Goal: Subscribe to service/newsletter

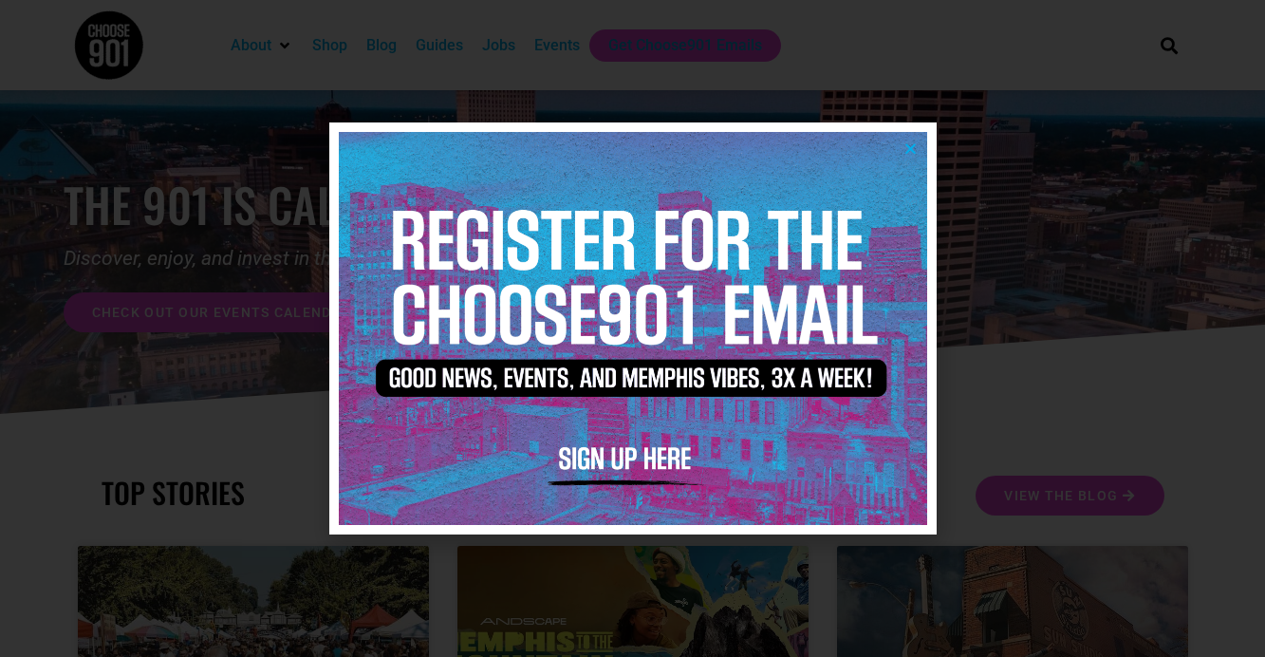
click at [616, 461] on img at bounding box center [633, 328] width 588 height 392
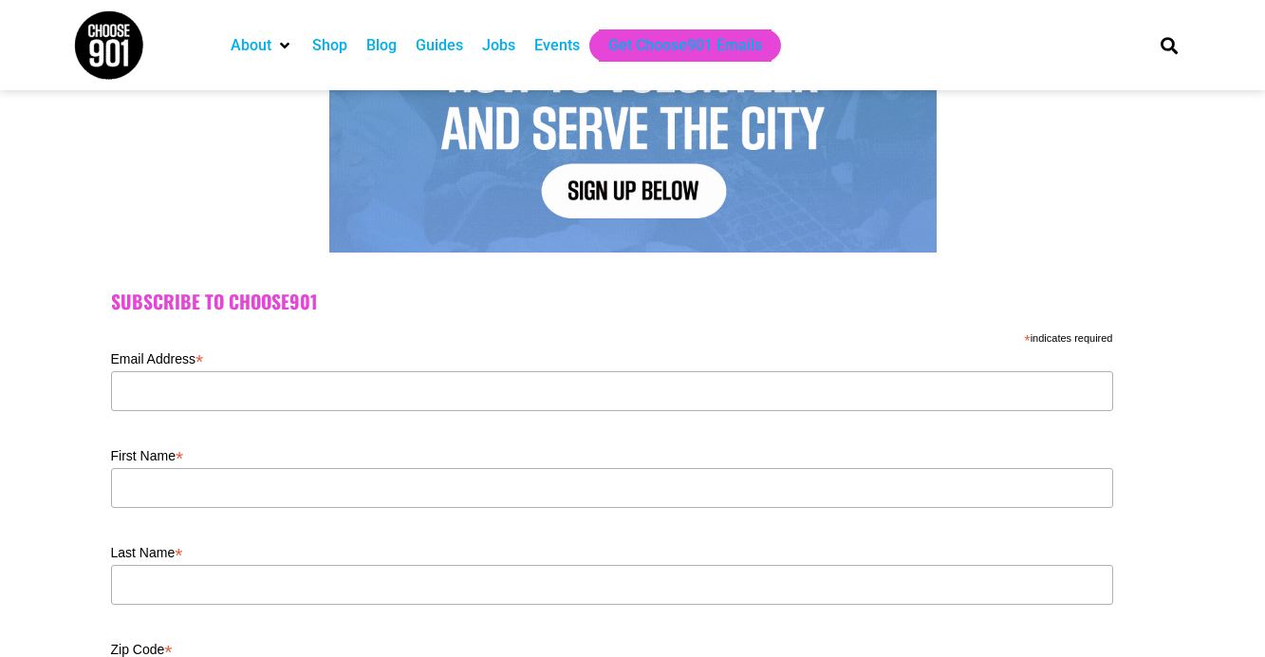
scroll to position [494, 0]
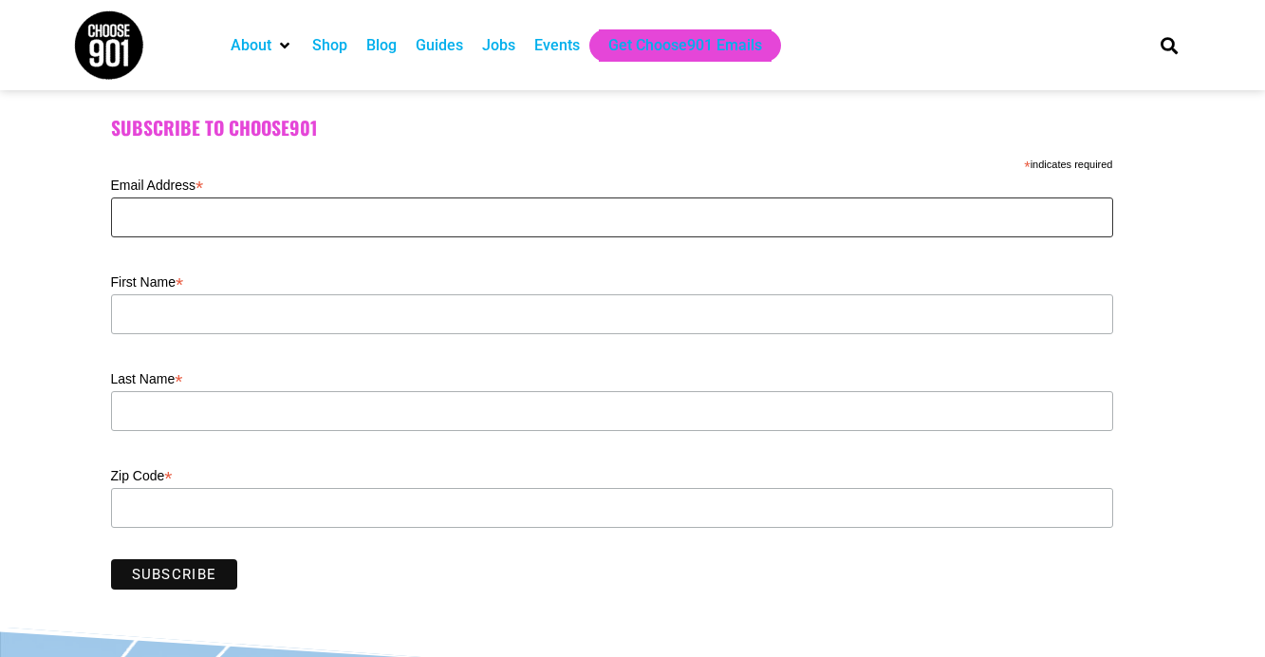
click at [162, 222] on input "Email Address *" at bounding box center [612, 217] width 1002 height 40
type input "nevada@GPACweb.com"
type input "38138"
click at [142, 317] on input "First Name *" at bounding box center [612, 314] width 1002 height 40
type input "Nevada"
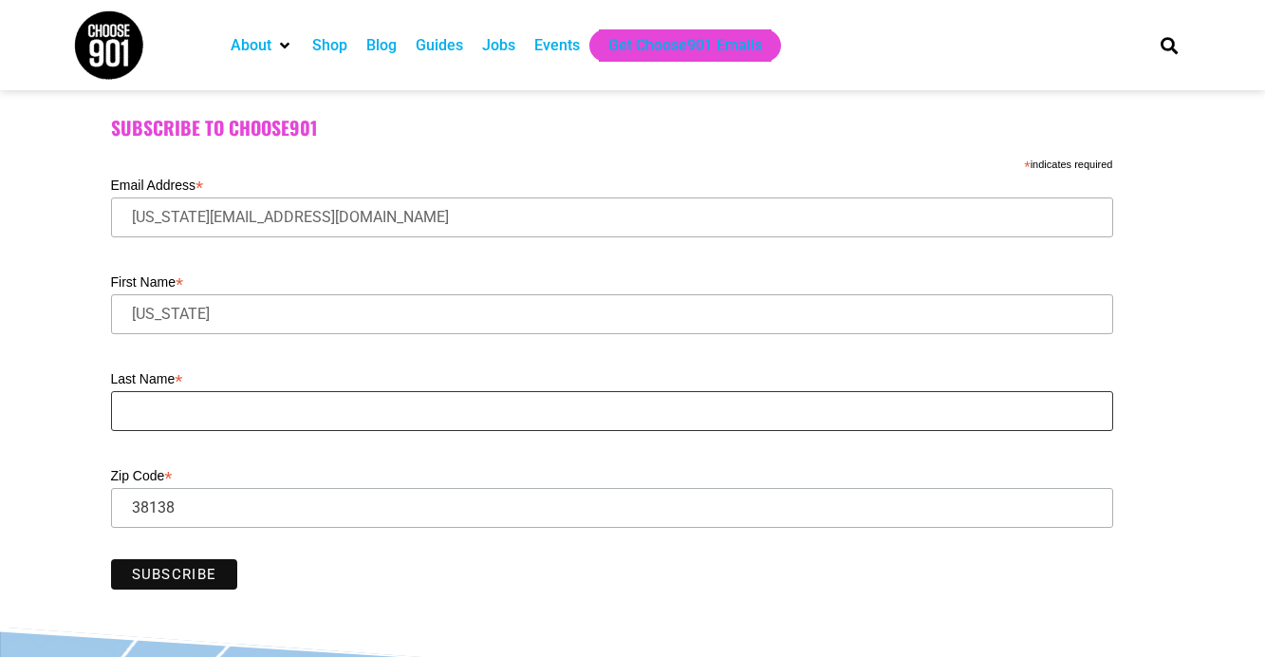
type input "Presley"
click at [164, 572] on input "Subscribe" at bounding box center [174, 574] width 127 height 30
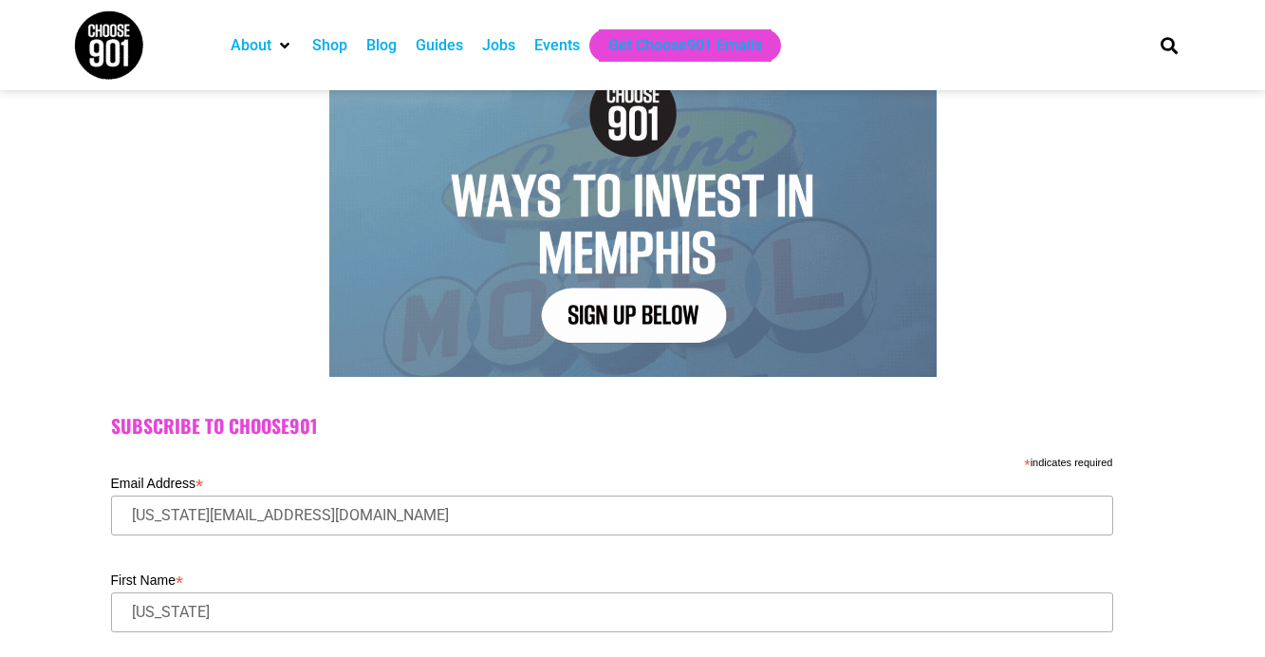
scroll to position [195, 0]
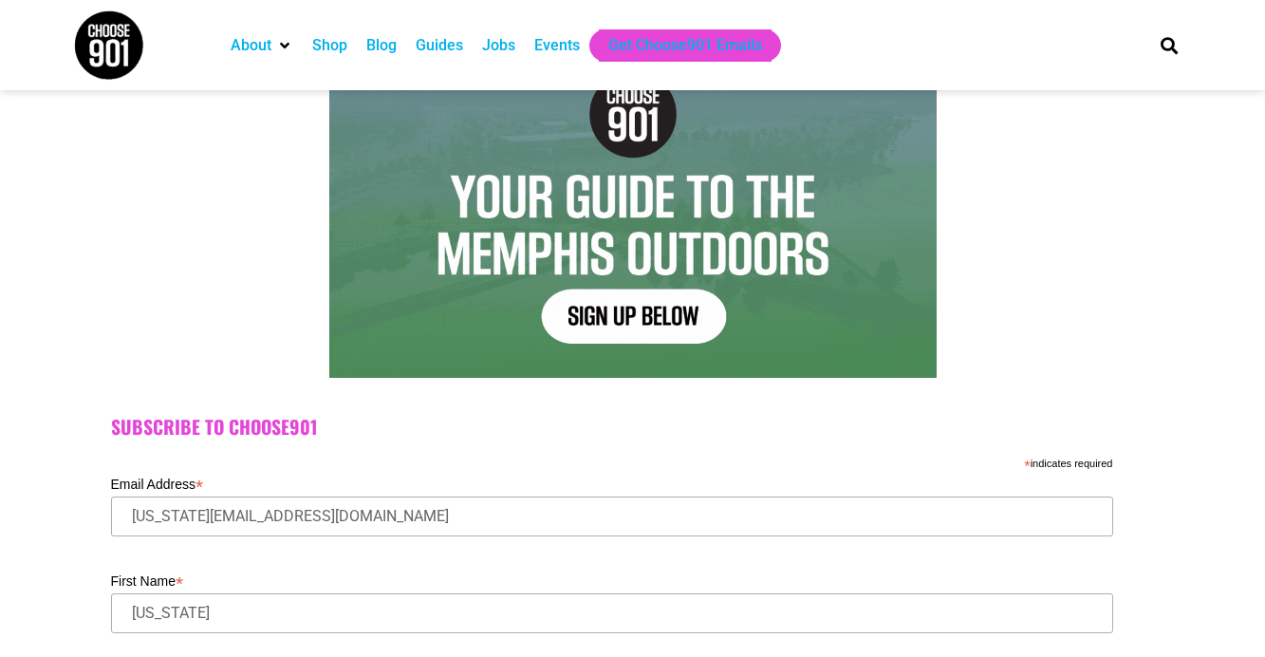
click at [388, 40] on div "Blog" at bounding box center [381, 45] width 30 height 23
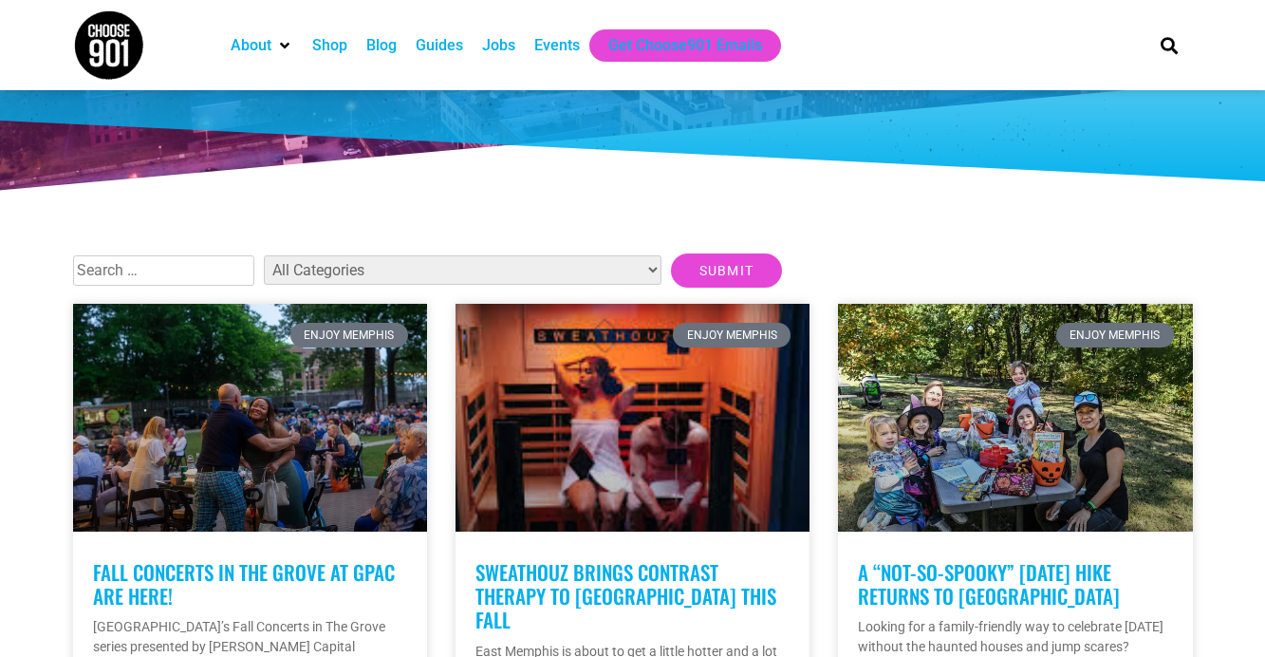
scroll to position [382, 0]
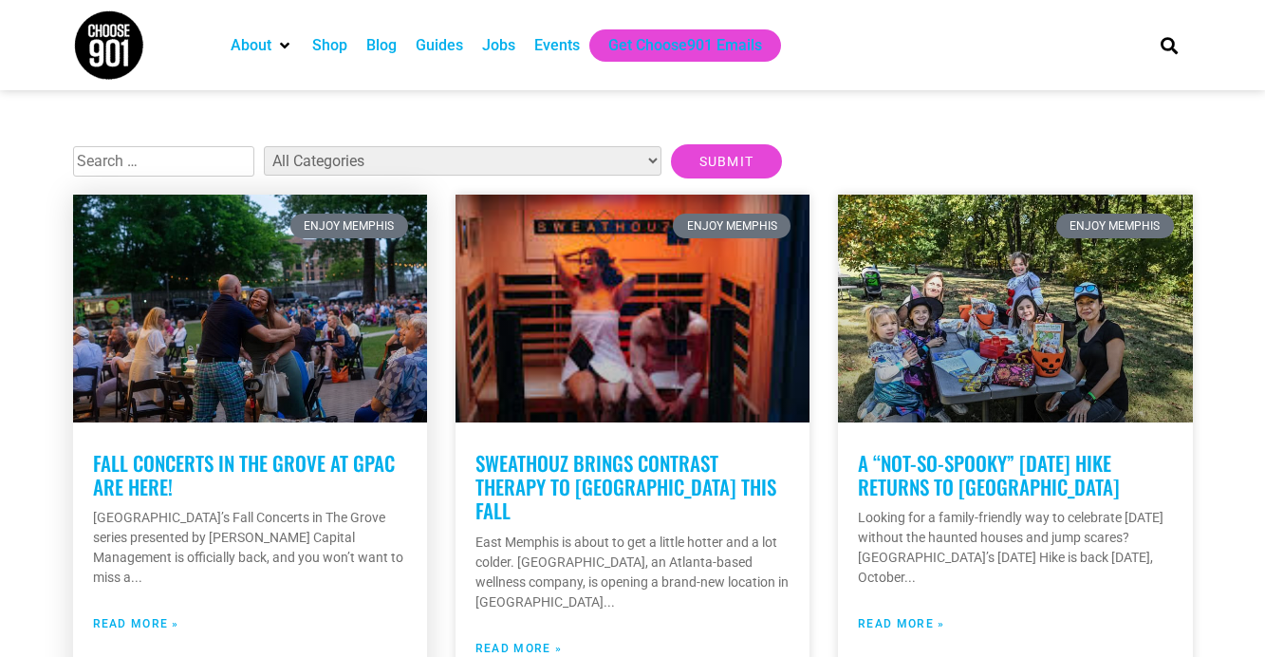
click at [288, 325] on link at bounding box center [250, 309] width 354 height 228
